Goal: Complete application form

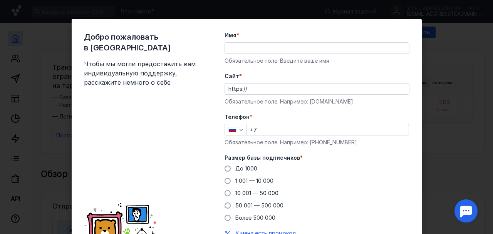
click at [300, 48] on input "Имя *" at bounding box center [317, 48] width 184 height 11
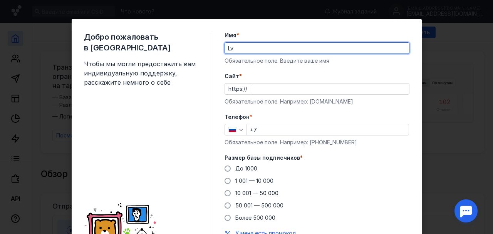
type input "L"
type input "[PERSON_NAME]"
click at [251, 89] on input "Cайт *" at bounding box center [330, 89] width 158 height 11
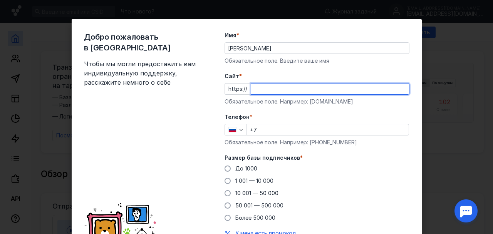
type input "д"
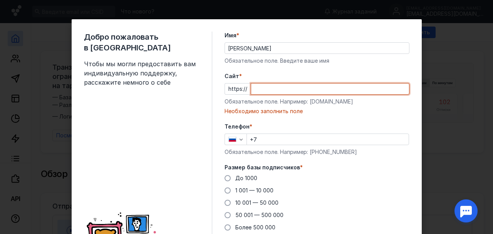
paste input "[DOMAIN_NAME][URL]"
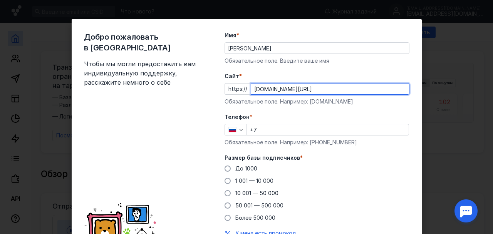
type input "[DOMAIN_NAME][URL]"
click at [337, 136] on div "Телефон * +7 Обязательное поле. Например: [PHONE_NUMBER]" at bounding box center [316, 129] width 185 height 33
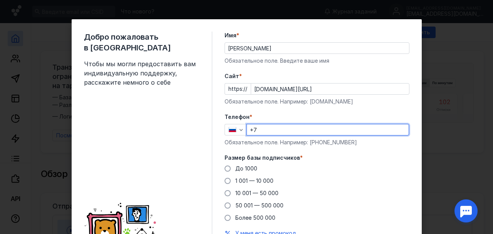
click at [339, 130] on input "+7" at bounding box center [328, 129] width 162 height 11
type input "[PHONE_NUMBER]"
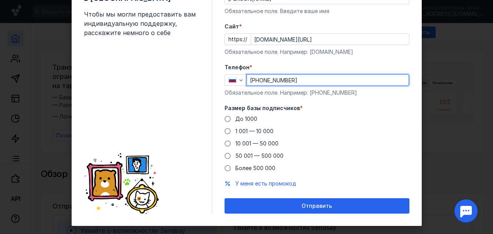
scroll to position [54, 0]
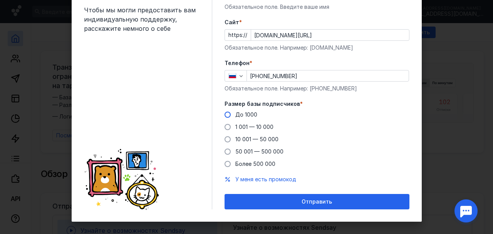
click at [227, 114] on span at bounding box center [227, 115] width 6 height 6
click at [0, 0] on input "До 1000" at bounding box center [0, 0] width 0 height 0
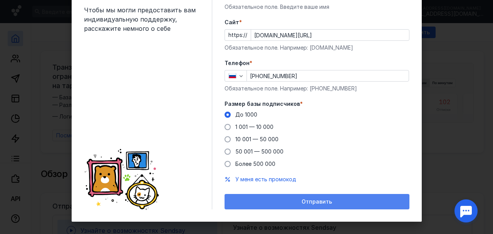
click at [317, 200] on span "Отправить" at bounding box center [317, 202] width 30 height 7
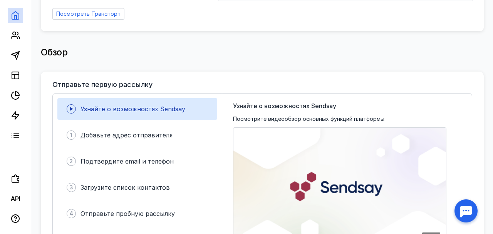
scroll to position [0, 0]
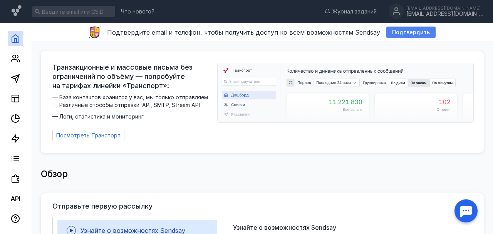
click at [395, 34] on span "Подтвердить" at bounding box center [411, 32] width 38 height 7
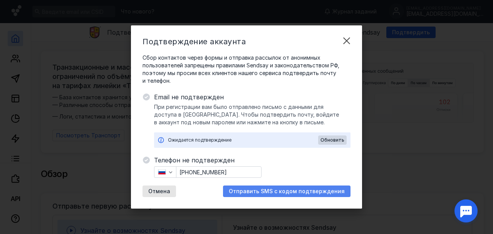
click at [266, 188] on div "Отправить SMS с кодом подтверждения" at bounding box center [286, 192] width 127 height 12
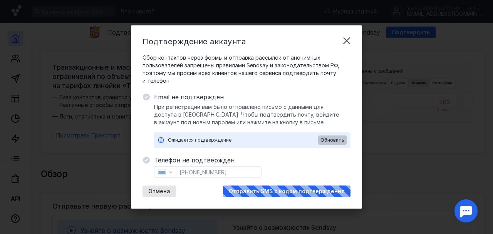
click at [327, 138] on span "Обновить" at bounding box center [332, 139] width 24 height 5
click at [328, 140] on span "Обновить" at bounding box center [332, 139] width 24 height 5
